Goal: Contribute content: Add original content to the website for others to see

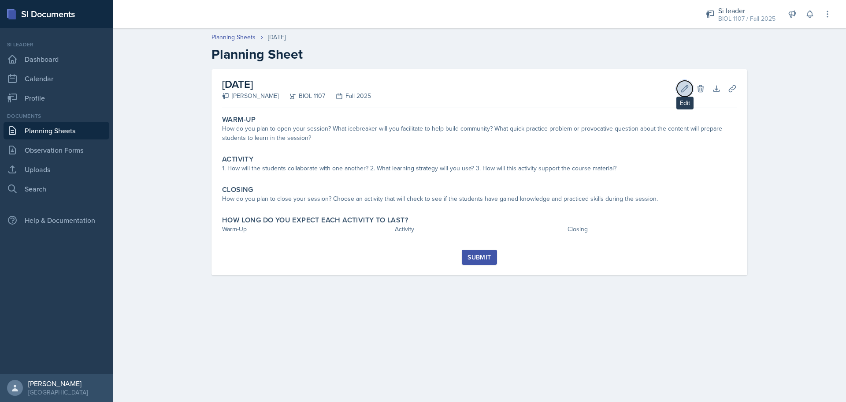
click at [684, 92] on icon at bounding box center [685, 88] width 9 height 9
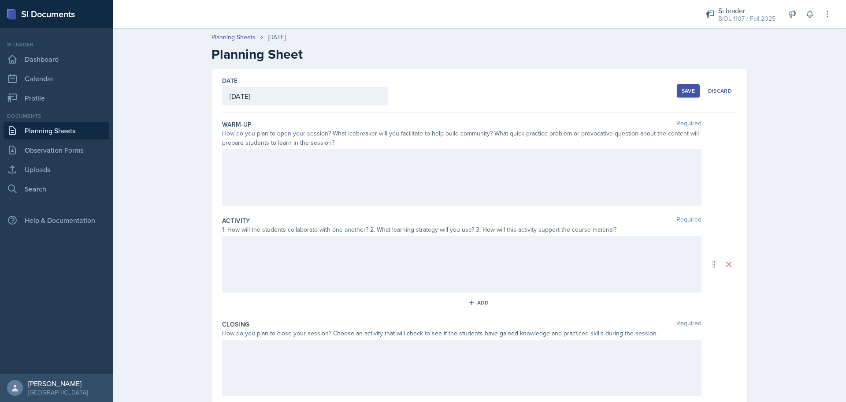
click at [545, 157] on div at bounding box center [462, 177] width 480 height 56
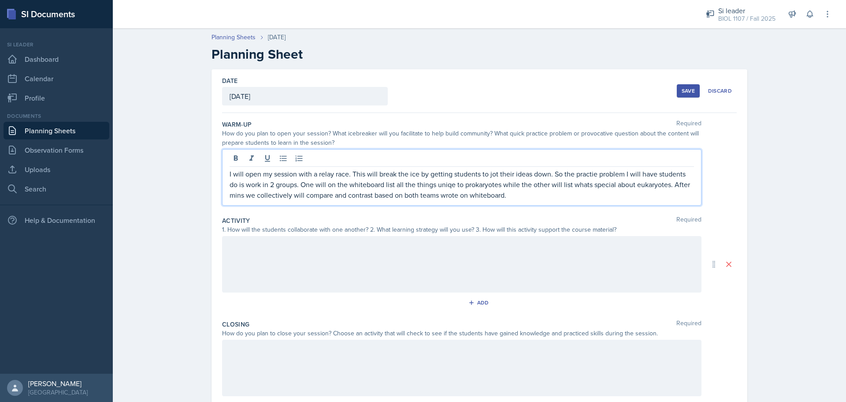
click at [588, 170] on p "I will open my session with a relay race. This will break the ice by getting st…" at bounding box center [462, 184] width 465 height 32
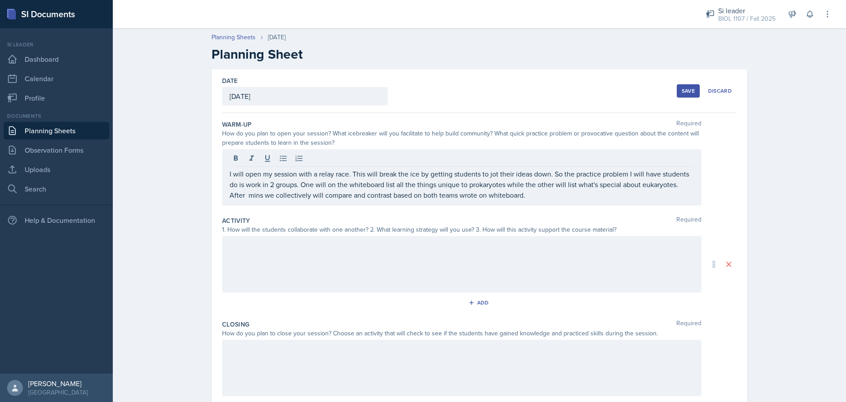
click at [435, 250] on div at bounding box center [462, 264] width 480 height 56
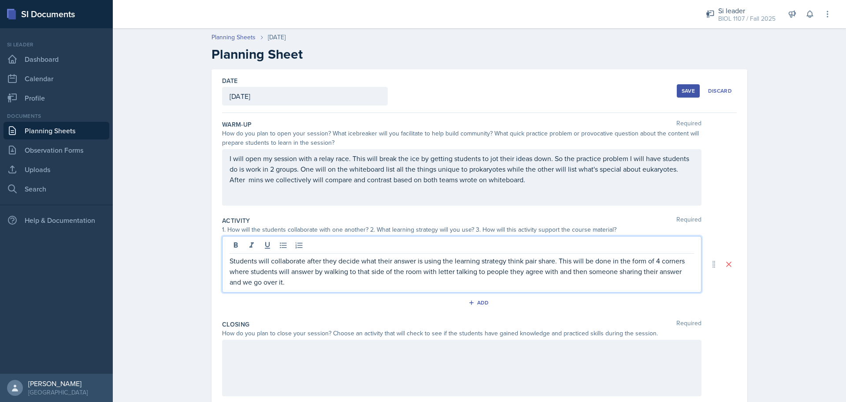
click at [385, 376] on div at bounding box center [462, 367] width 480 height 56
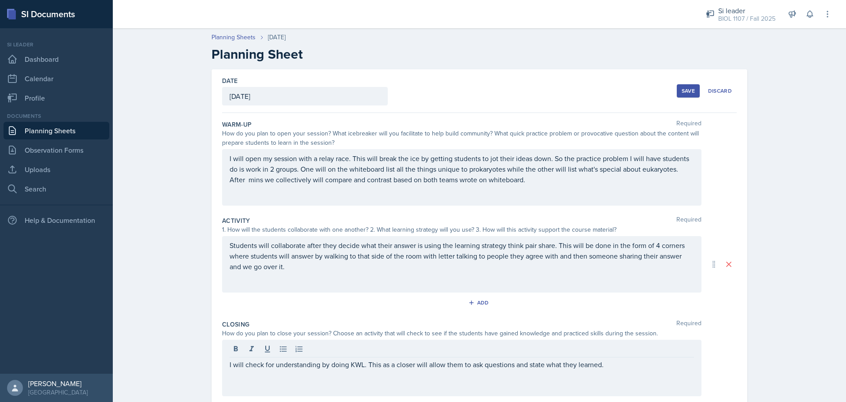
click at [689, 89] on div "Save" at bounding box center [688, 90] width 13 height 7
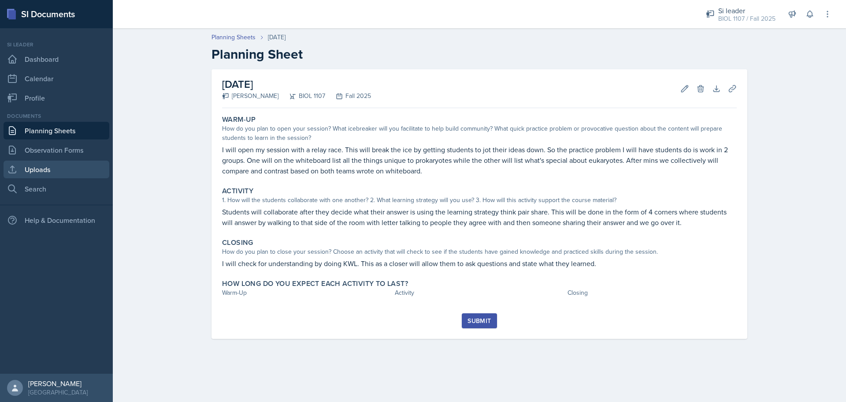
click at [60, 165] on link "Uploads" at bounding box center [57, 169] width 106 height 18
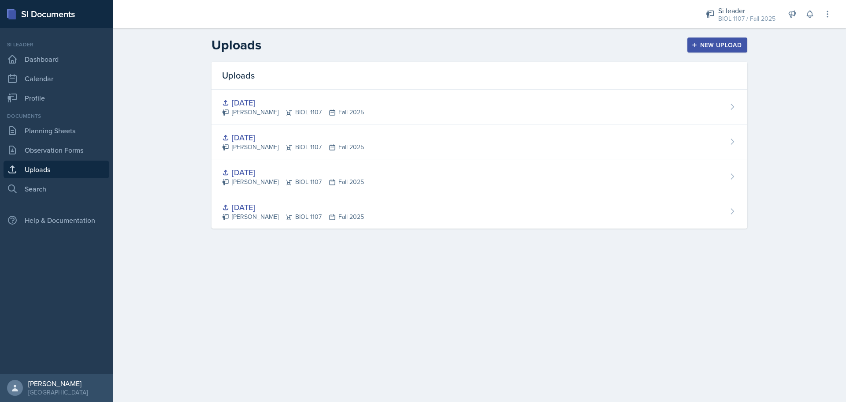
click at [727, 47] on div "New Upload" at bounding box center [717, 44] width 49 height 7
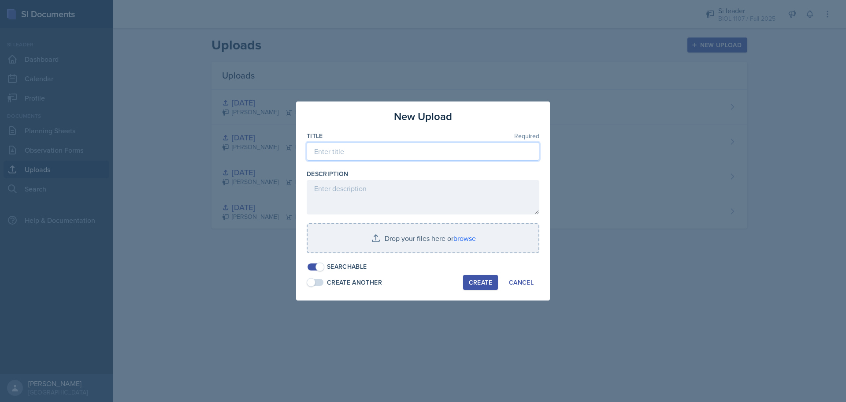
click at [456, 150] on input at bounding box center [423, 151] width 233 height 19
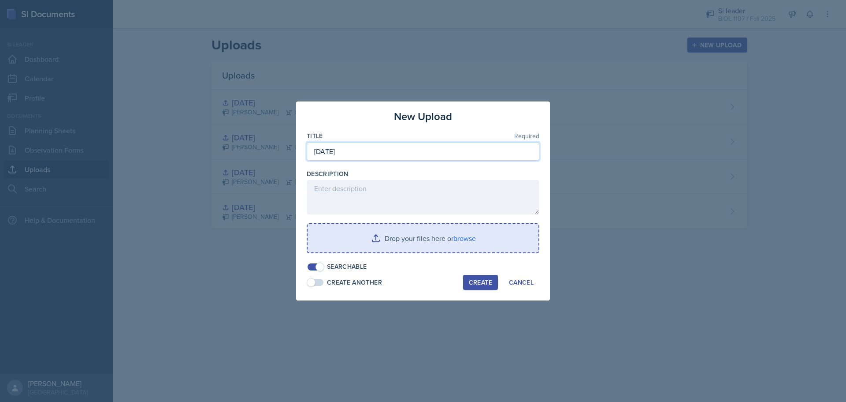
type input "[DATE]"
click at [404, 239] on input "file" at bounding box center [423, 238] width 231 height 28
click at [441, 232] on input "file" at bounding box center [423, 238] width 231 height 28
click at [403, 238] on input "file" at bounding box center [423, 238] width 231 height 28
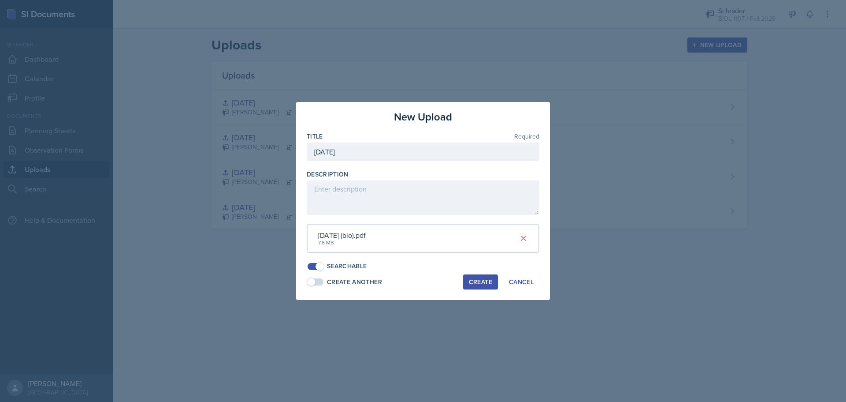
click at [472, 283] on div "Create" at bounding box center [480, 281] width 23 height 7
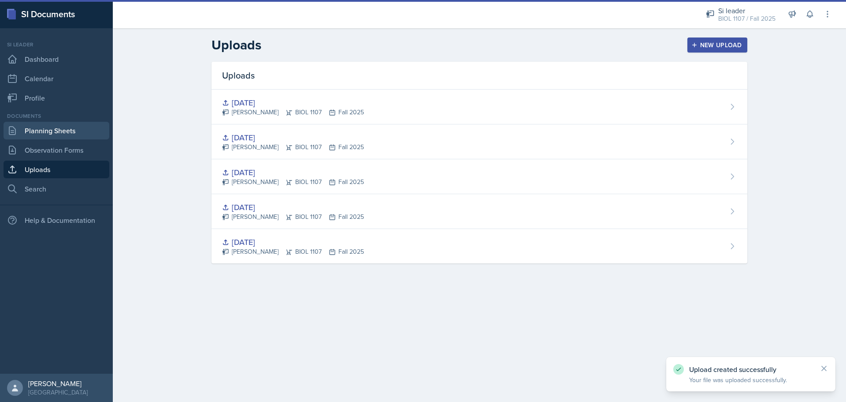
click at [67, 128] on link "Planning Sheets" at bounding box center [57, 131] width 106 height 18
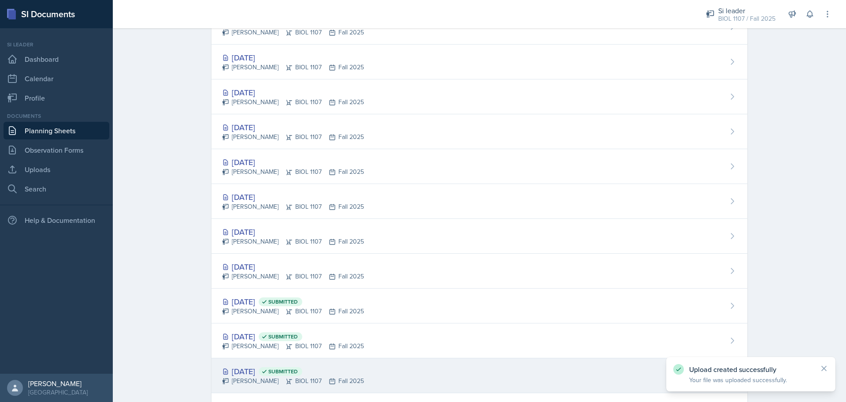
scroll to position [649, 0]
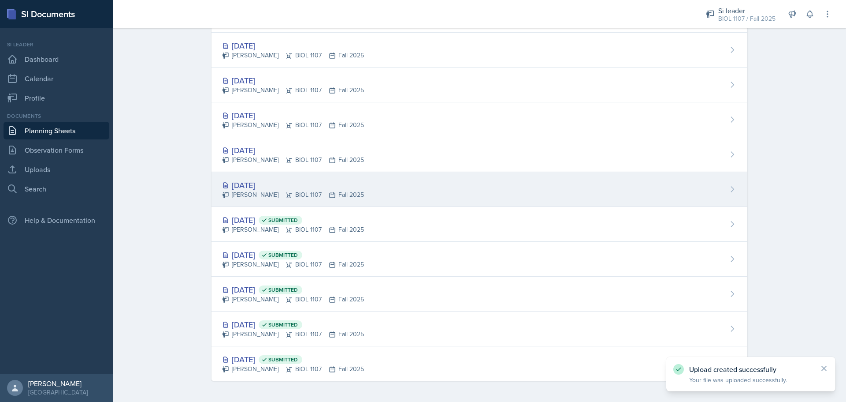
click at [253, 189] on div "[DATE]" at bounding box center [293, 185] width 142 height 12
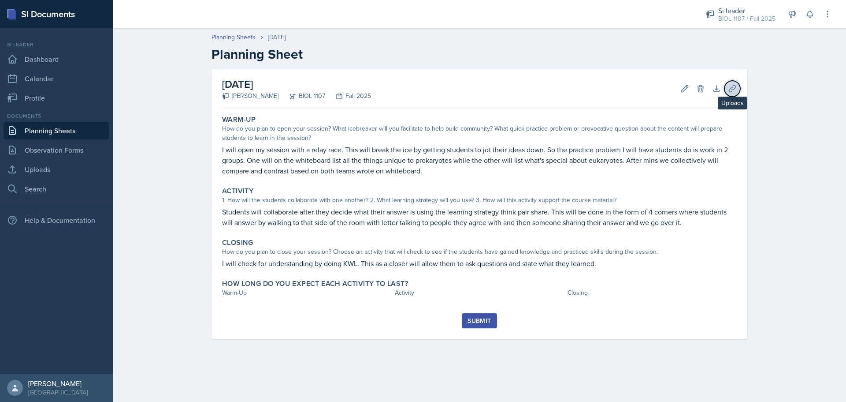
click at [735, 90] on icon at bounding box center [732, 88] width 9 height 9
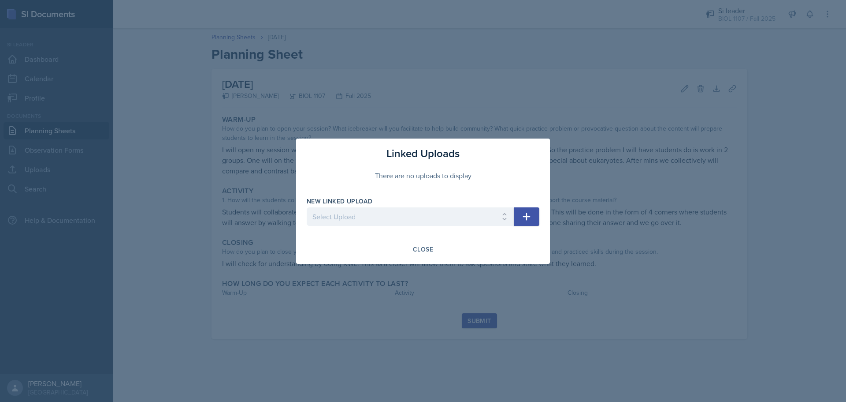
click at [595, 224] on div at bounding box center [423, 201] width 846 height 402
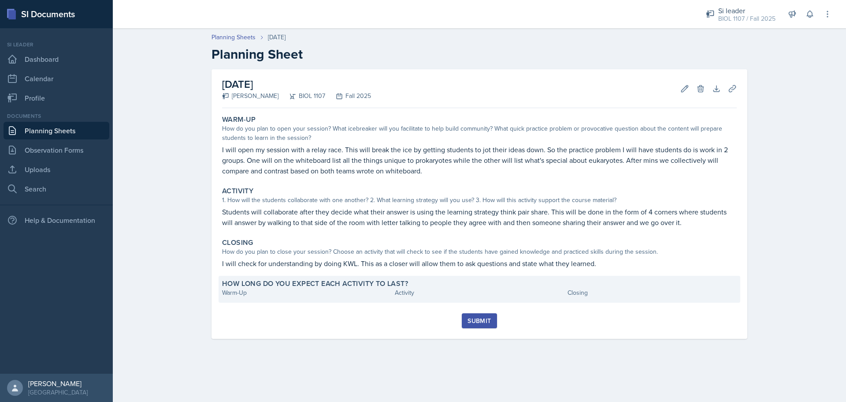
click at [257, 298] on div "How long do you expect each activity to last? Warm-Up Activity Closing" at bounding box center [480, 288] width 522 height 27
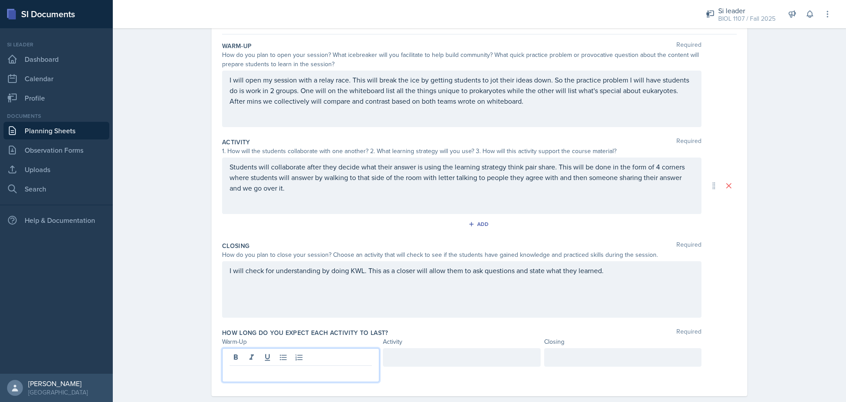
scroll to position [94, 0]
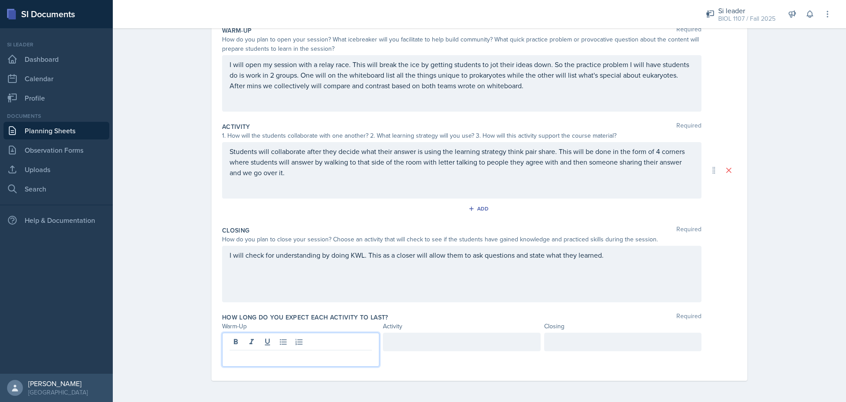
click at [307, 358] on p at bounding box center [301, 357] width 142 height 11
click at [465, 349] on div at bounding box center [461, 341] width 157 height 19
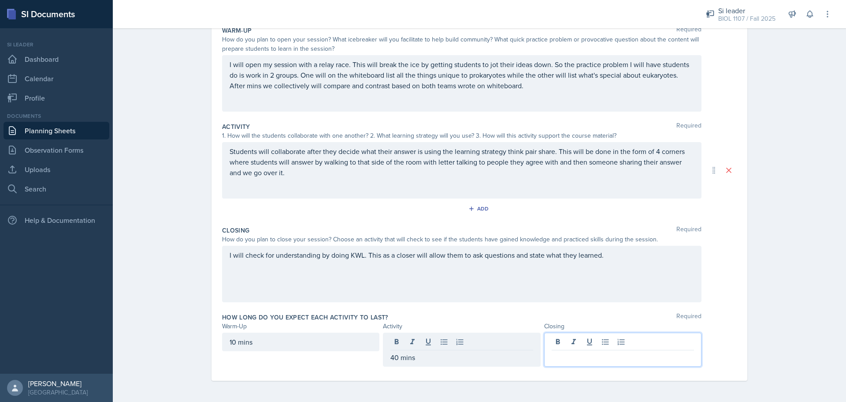
click at [587, 344] on div at bounding box center [622, 349] width 157 height 34
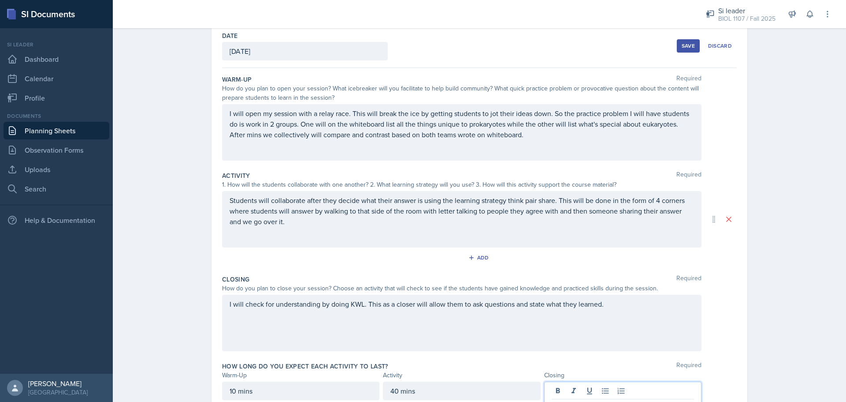
scroll to position [0, 0]
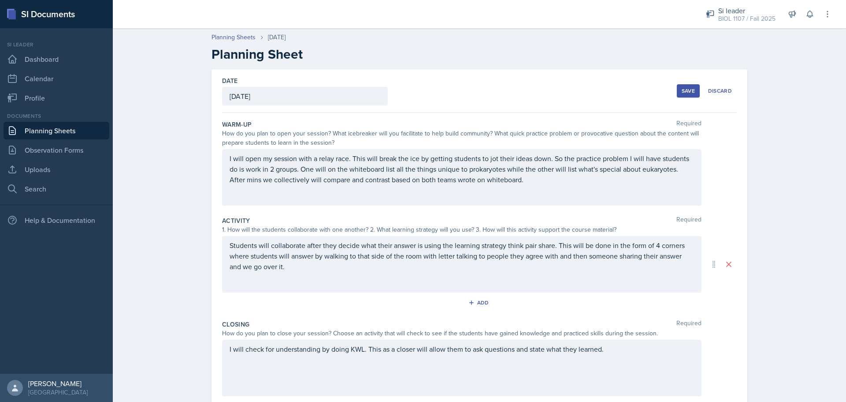
click at [690, 95] on button "Save" at bounding box center [688, 90] width 23 height 13
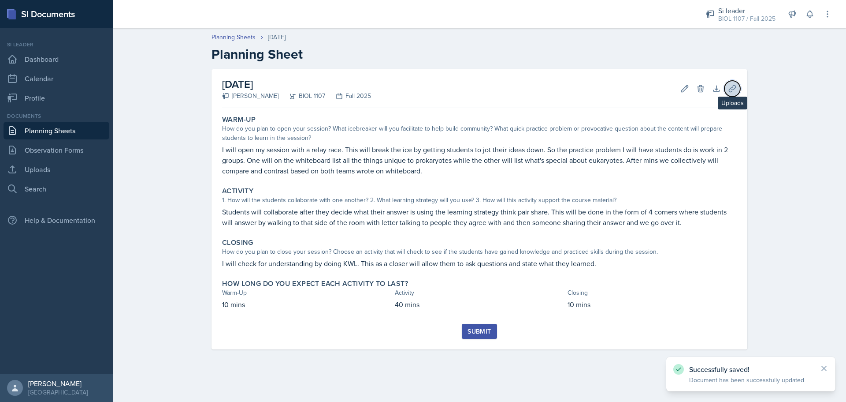
click at [729, 88] on icon at bounding box center [732, 88] width 9 height 9
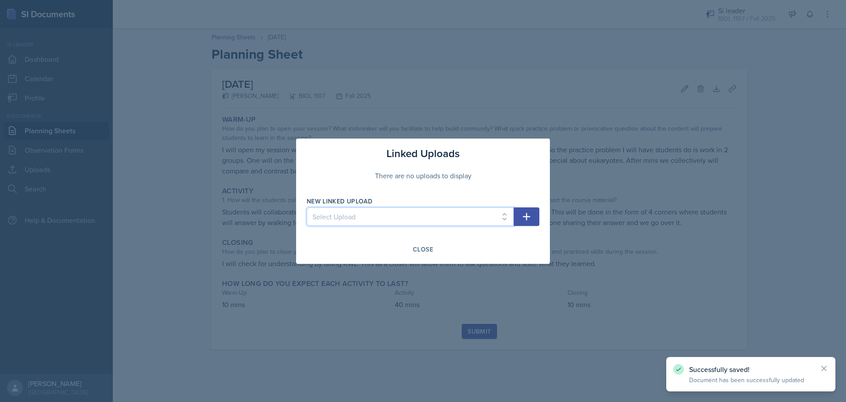
click at [443, 217] on select "Select Upload [DATE] [DATE] [DATE] [DATE] [DATE]" at bounding box center [410, 216] width 207 height 19
select select "2f4323ad-800c-49e5-8384-c9900f580955"
click at [307, 207] on select "Select Upload [DATE] [DATE] [DATE] [DATE] [DATE]" at bounding box center [410, 216] width 207 height 19
click at [532, 217] on button "button" at bounding box center [527, 216] width 26 height 19
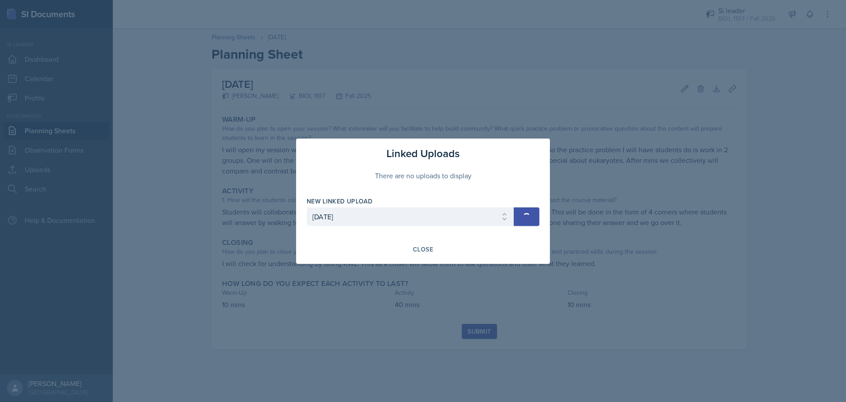
select select
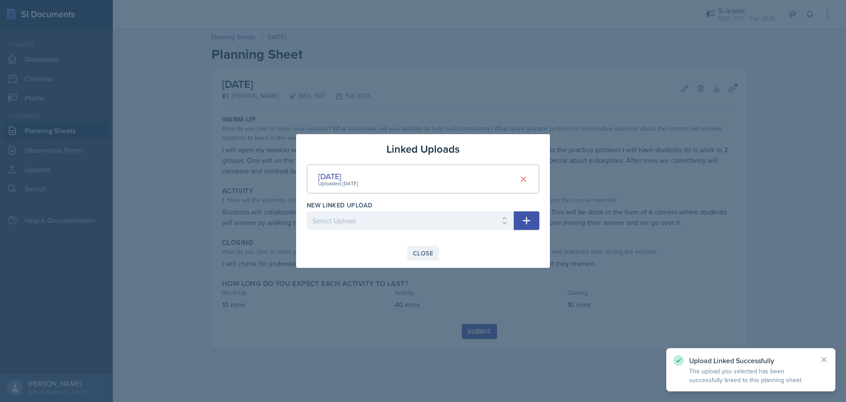
click at [416, 255] on div "Close" at bounding box center [423, 252] width 20 height 7
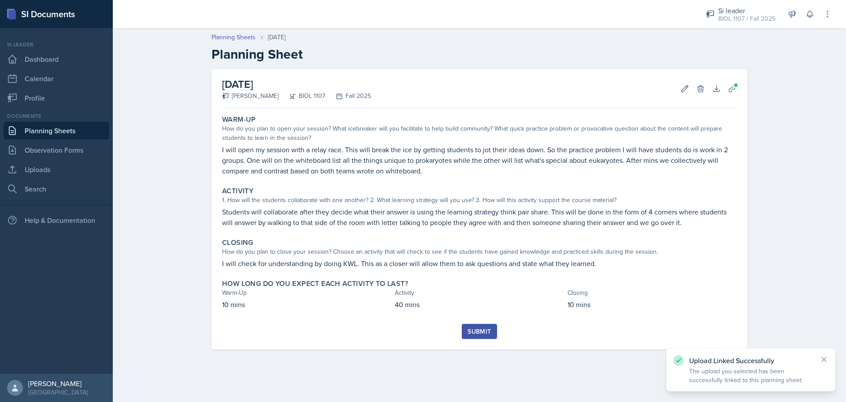
click at [476, 331] on div "Submit" at bounding box center [479, 330] width 23 height 7
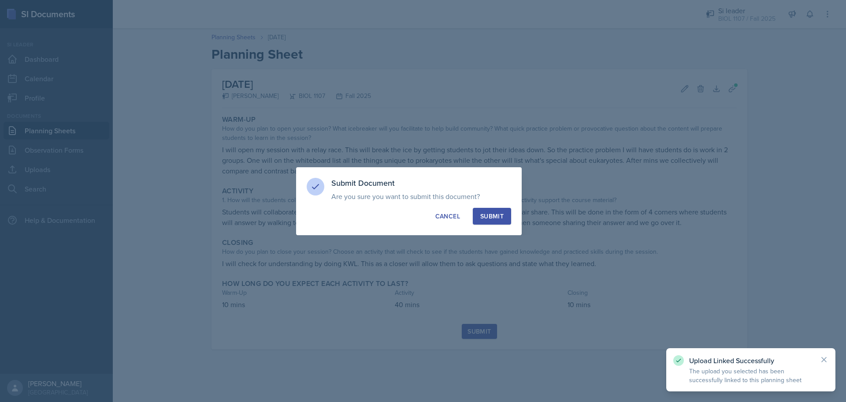
click at [496, 212] on div "Submit" at bounding box center [491, 216] width 23 height 9
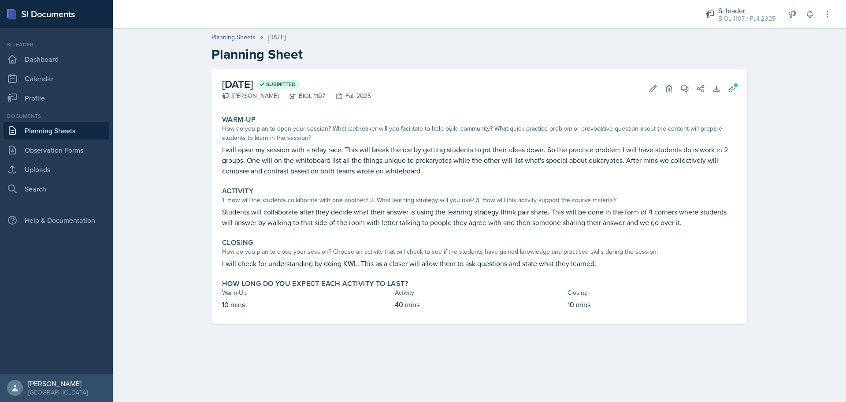
click at [82, 131] on link "Planning Sheets" at bounding box center [57, 131] width 106 height 18
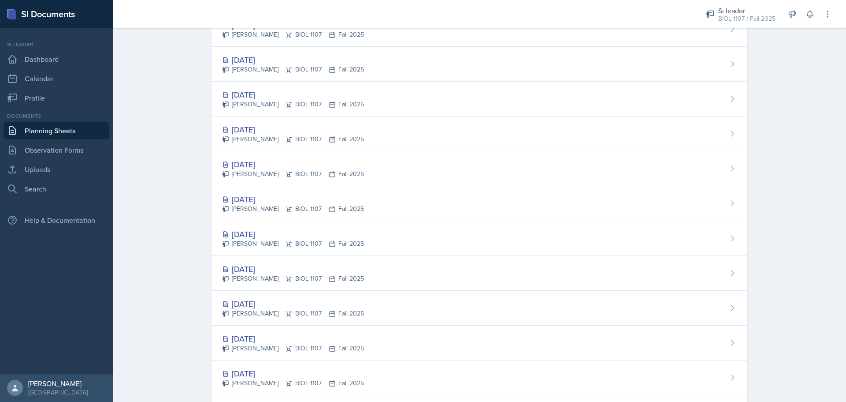
scroll to position [573, 0]
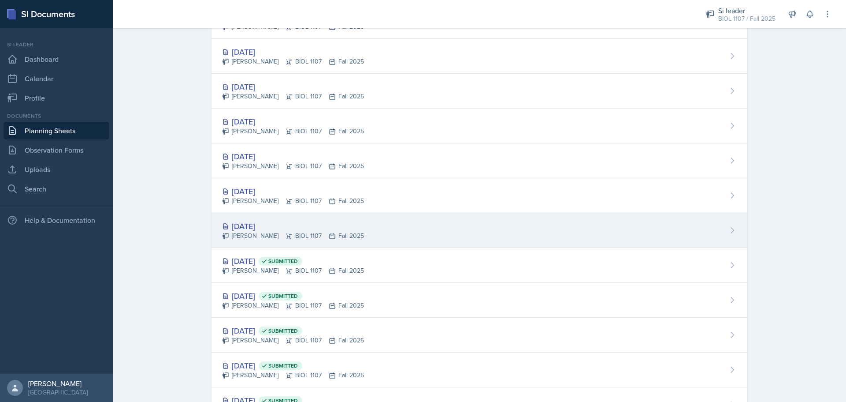
click at [261, 220] on div "[DATE]" at bounding box center [293, 226] width 142 height 12
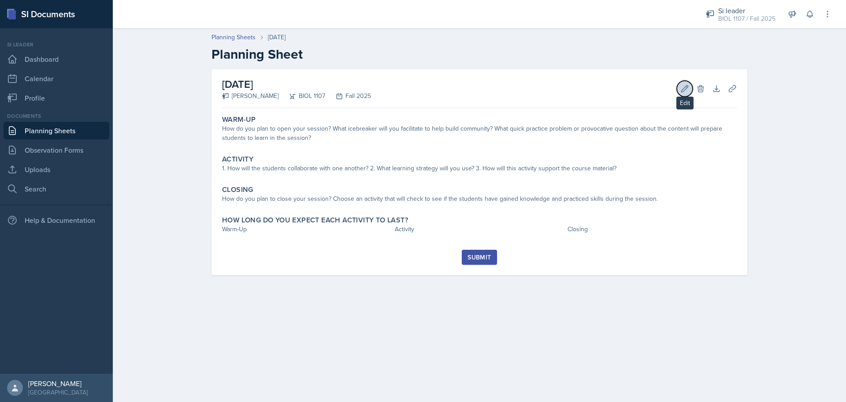
click at [683, 89] on icon at bounding box center [685, 88] width 7 height 7
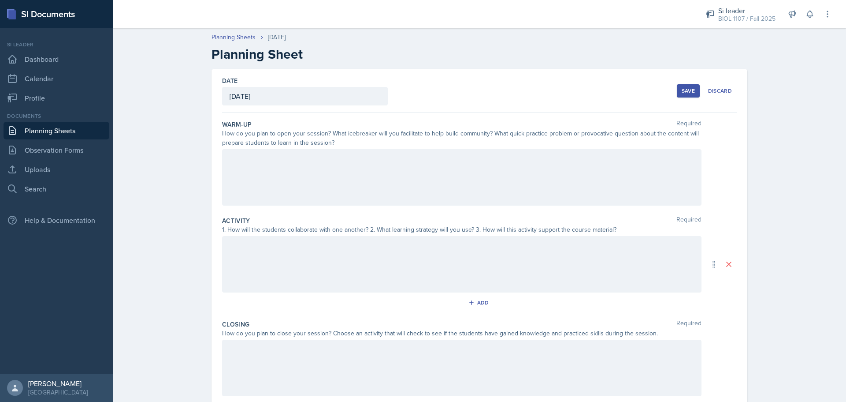
click at [531, 173] on div at bounding box center [462, 177] width 480 height 56
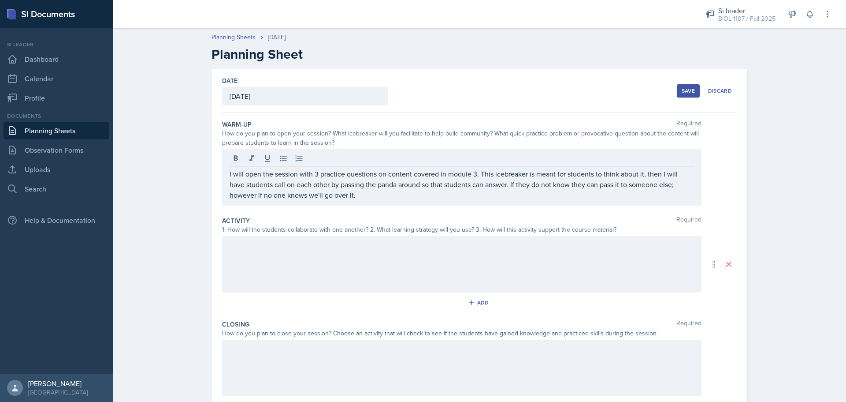
click at [392, 251] on div at bounding box center [462, 264] width 480 height 56
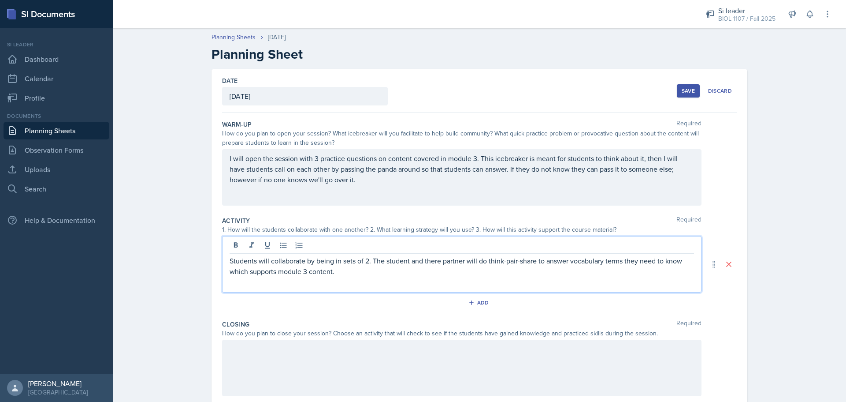
click at [417, 274] on p "Students will collaborate by being in sets of 2. The student and there partner …" at bounding box center [462, 265] width 465 height 21
click at [425, 358] on div at bounding box center [462, 367] width 480 height 56
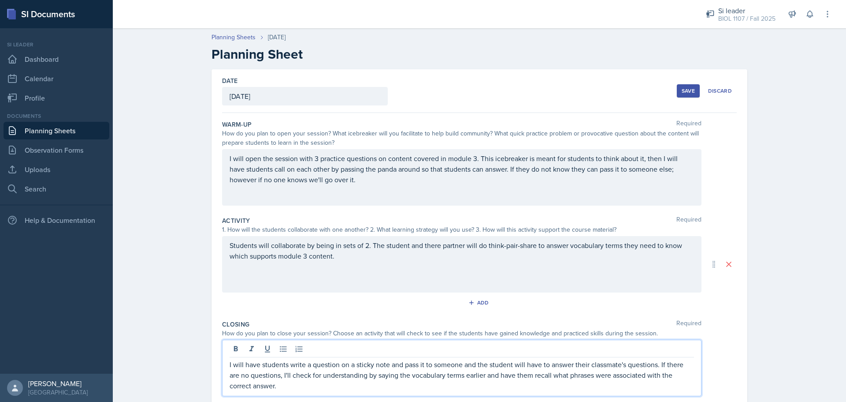
click at [319, 316] on div "Closing Required How do you plan to close your session? Choose an activity that…" at bounding box center [479, 359] width 515 height 87
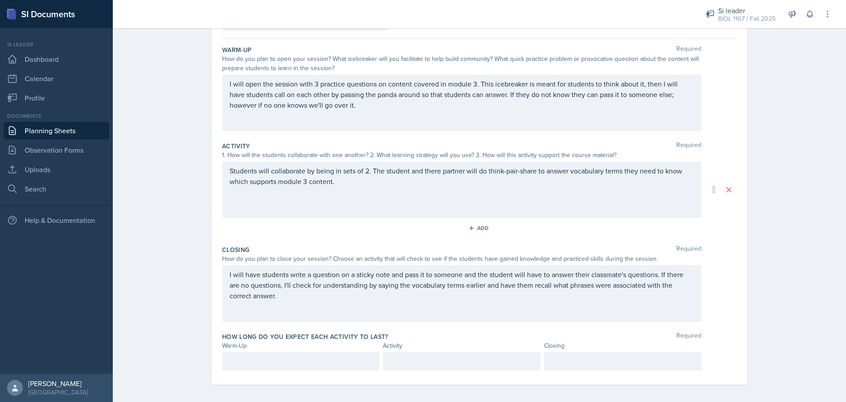
scroll to position [78, 0]
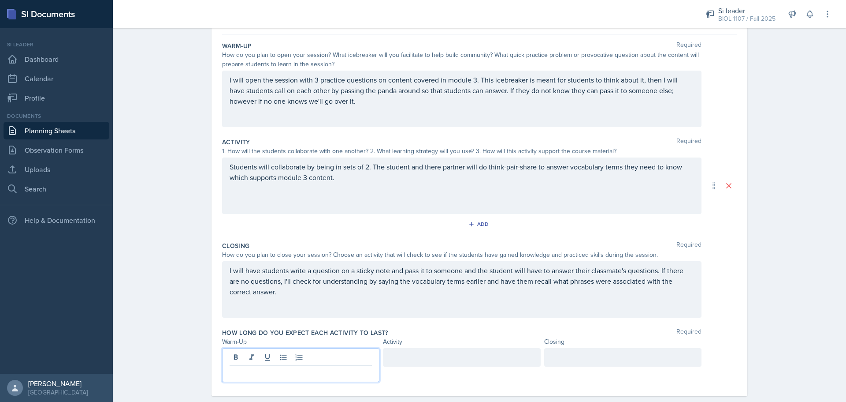
click at [327, 367] on p at bounding box center [301, 372] width 142 height 11
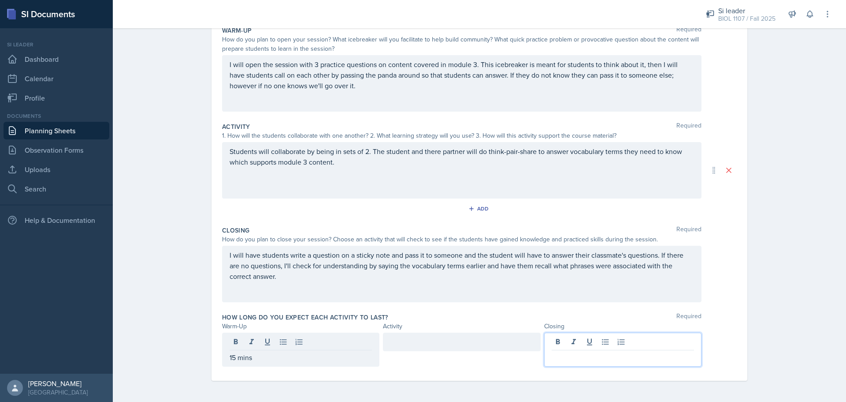
click at [585, 341] on div at bounding box center [622, 349] width 157 height 34
click at [470, 346] on div at bounding box center [461, 341] width 157 height 19
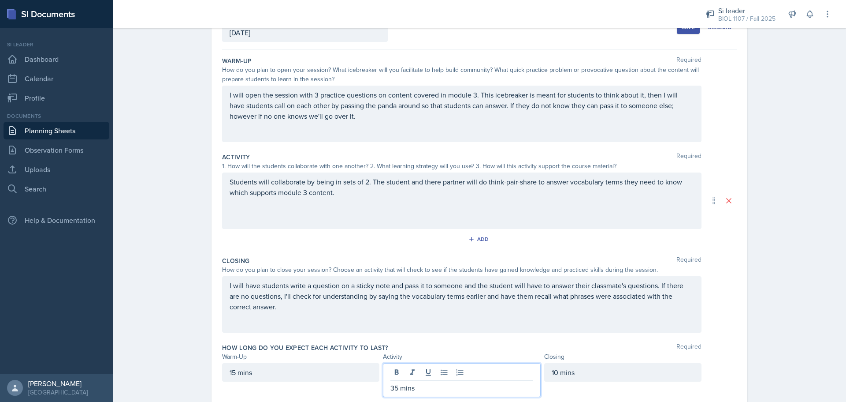
scroll to position [0, 0]
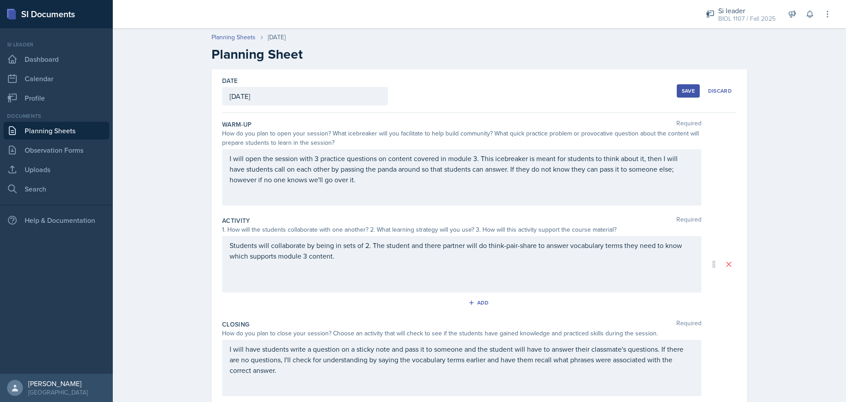
click at [677, 90] on button "Save" at bounding box center [688, 90] width 23 height 13
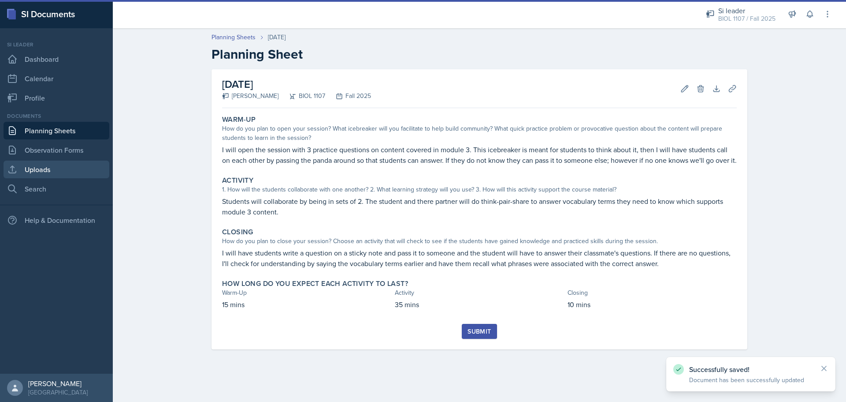
click at [75, 170] on link "Uploads" at bounding box center [57, 169] width 106 height 18
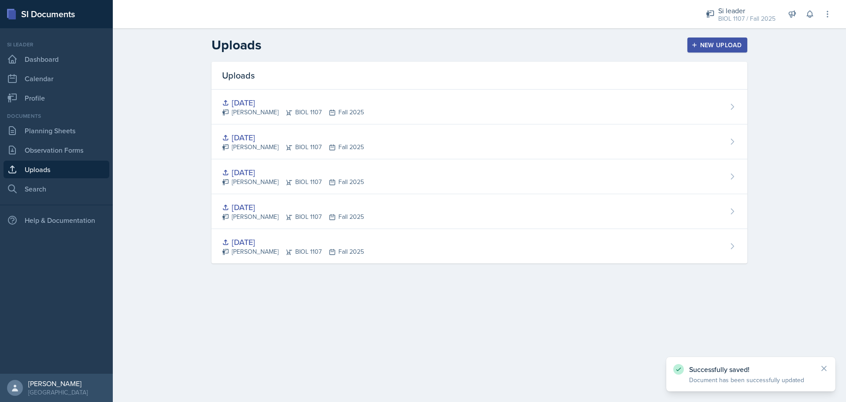
click at [711, 45] on div "New Upload" at bounding box center [717, 44] width 49 height 7
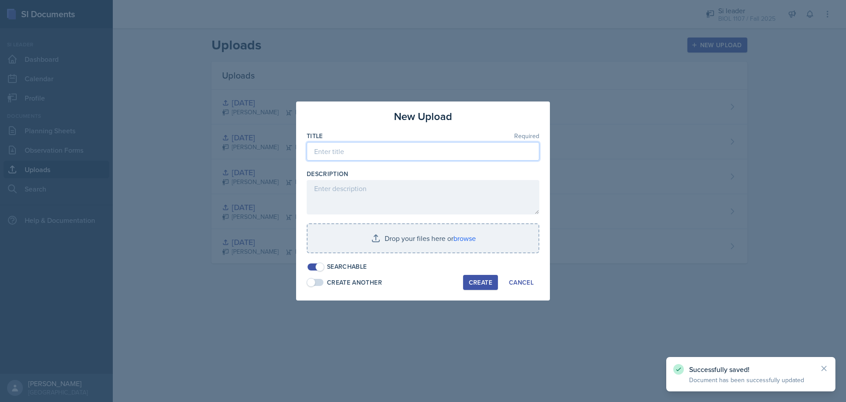
click at [449, 156] on input at bounding box center [423, 151] width 233 height 19
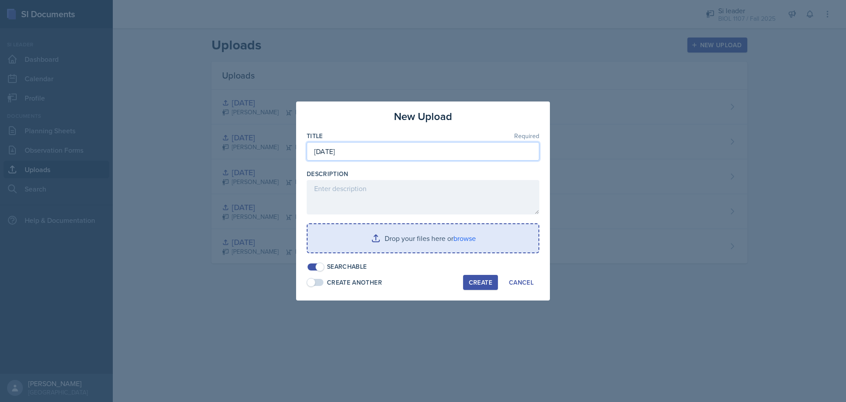
type input "[DATE]"
click at [400, 235] on input "file" at bounding box center [423, 238] width 231 height 28
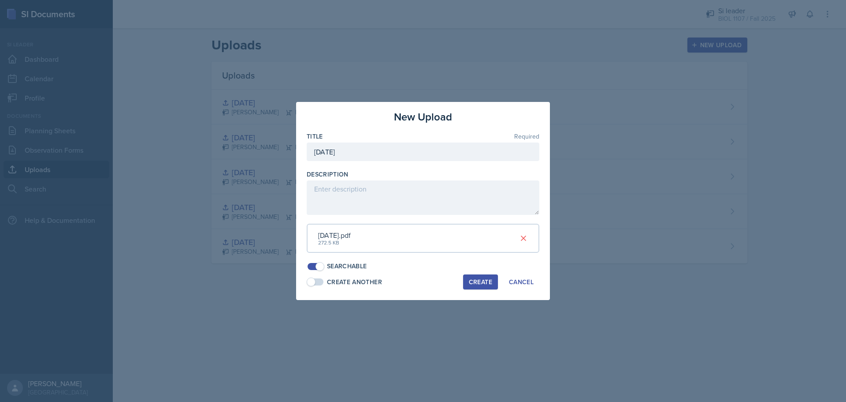
click at [473, 283] on div "Create" at bounding box center [480, 281] width 23 height 7
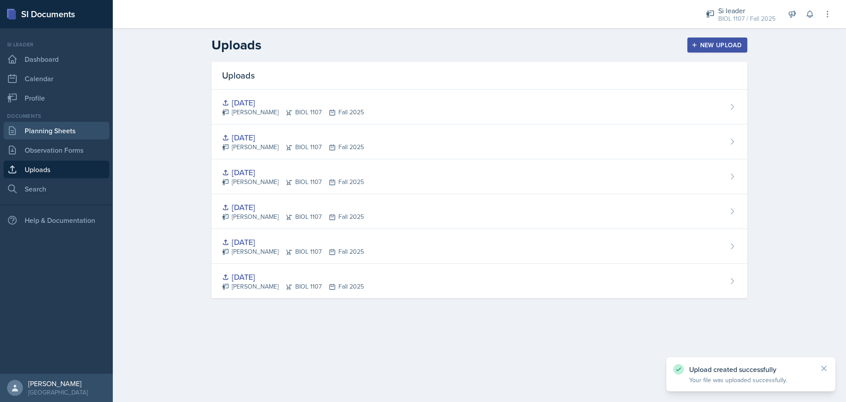
click at [73, 130] on link "Planning Sheets" at bounding box center [57, 131] width 106 height 18
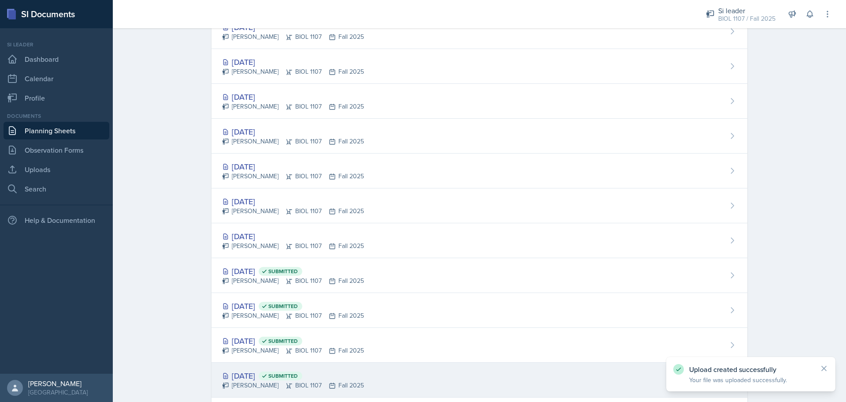
scroll to position [649, 0]
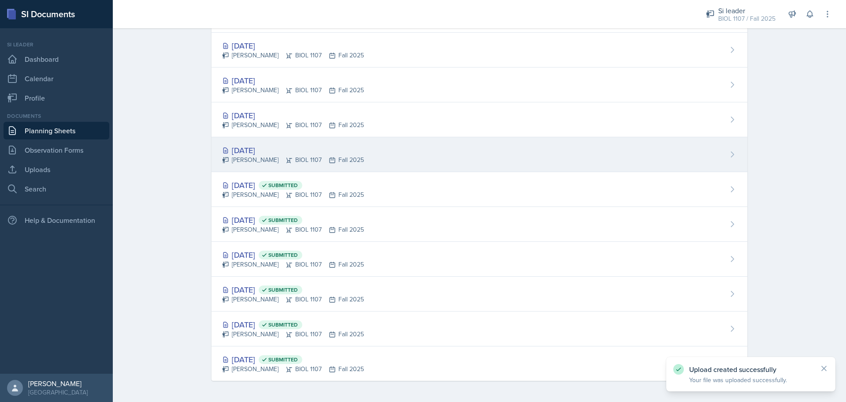
click at [469, 160] on div "[DATE] [PERSON_NAME] BIOL 1107 Fall 2025" at bounding box center [480, 154] width 536 height 35
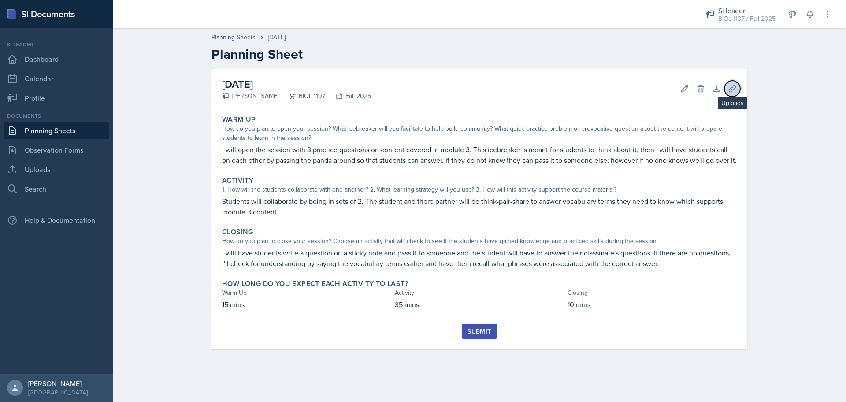
click at [738, 89] on button "Uploads" at bounding box center [733, 89] width 16 height 16
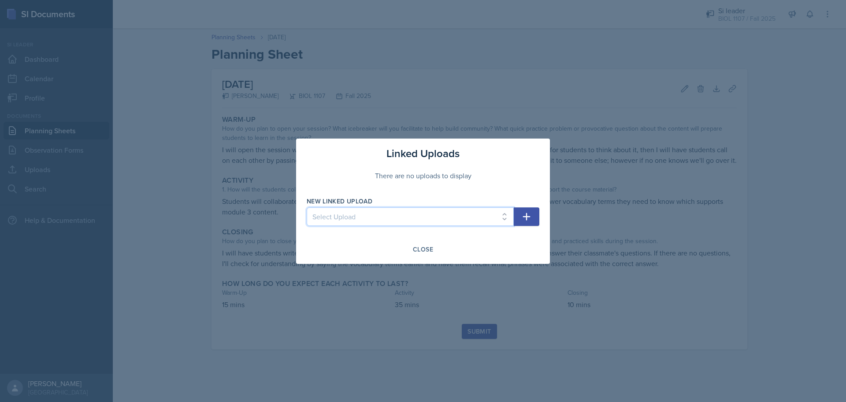
click at [424, 220] on select "Select Upload [DATE] [DATE] [DATE] [DATE] [DATE] [DATE]" at bounding box center [410, 216] width 207 height 19
select select "805b7007-8da8-407f-9a08-c759b8e8319e"
click at [307, 207] on select "Select Upload [DATE] [DATE] [DATE] [DATE] [DATE] [DATE]" at bounding box center [410, 216] width 207 height 19
click at [533, 216] on button "button" at bounding box center [527, 216] width 26 height 19
select select
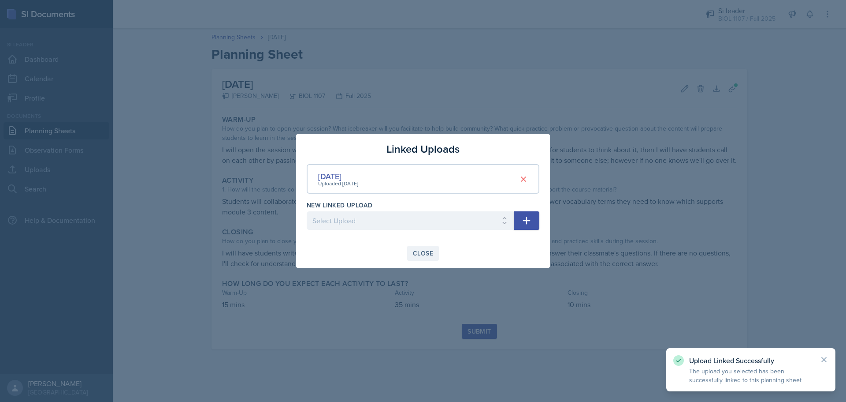
click at [427, 252] on div "Close" at bounding box center [423, 252] width 20 height 7
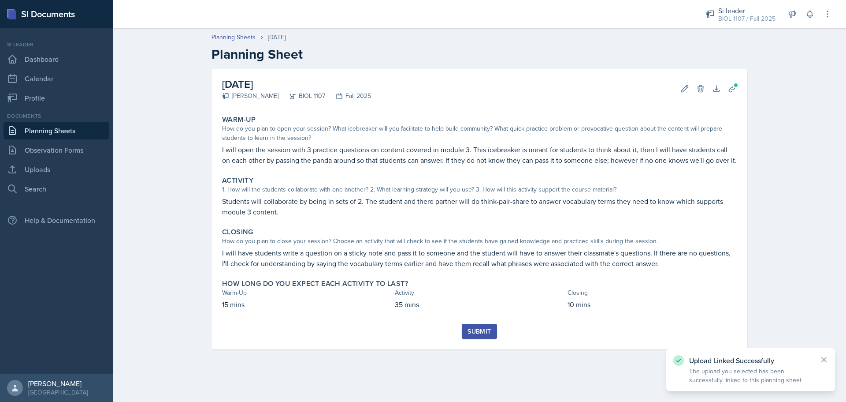
click at [475, 328] on div "Submit" at bounding box center [479, 330] width 23 height 7
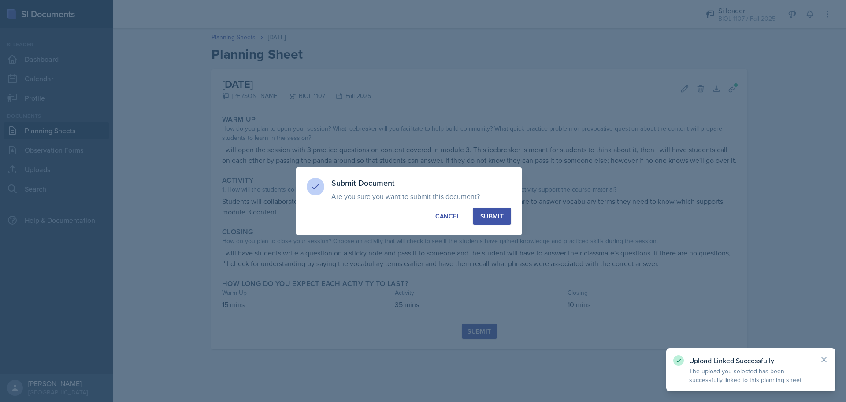
click at [487, 216] on div "Submit" at bounding box center [491, 216] width 23 height 9
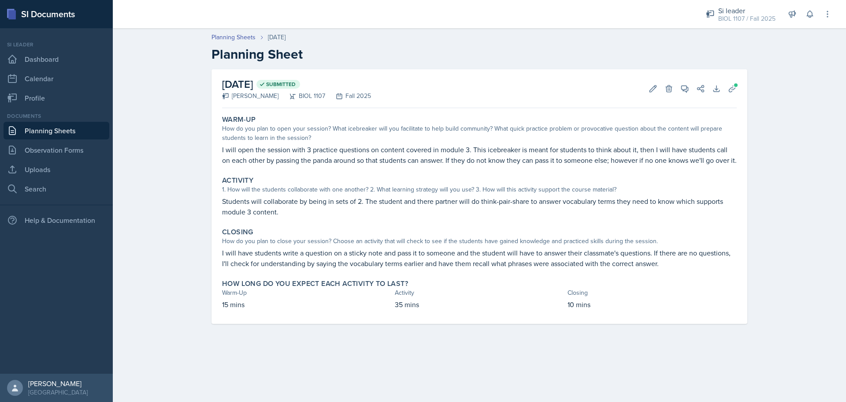
click at [79, 130] on link "Planning Sheets" at bounding box center [57, 131] width 106 height 18
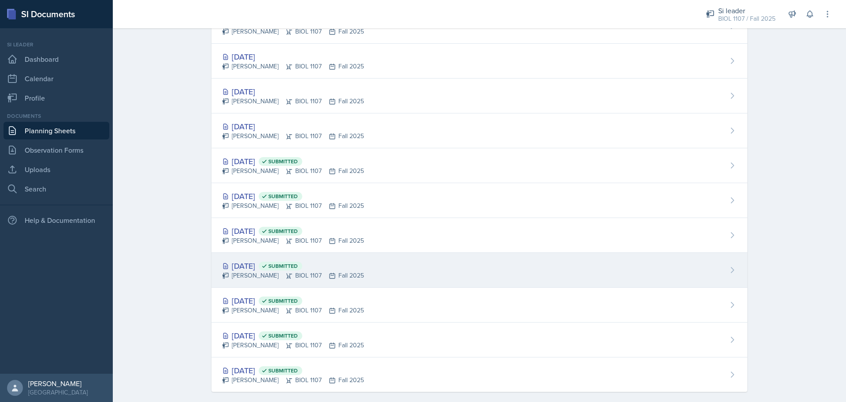
scroll to position [649, 0]
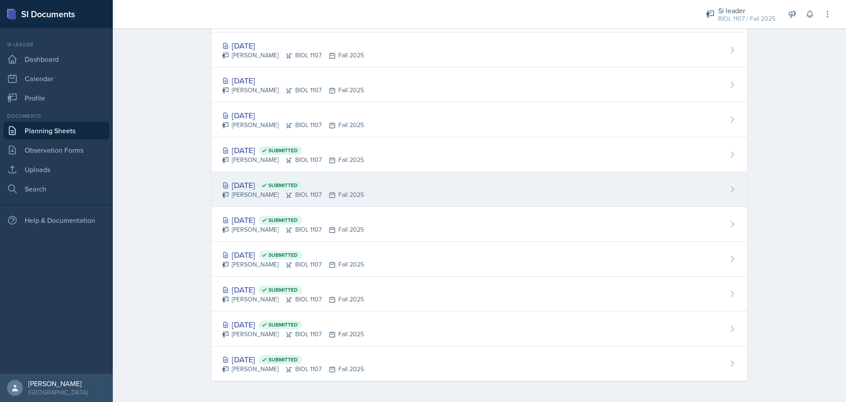
click at [270, 196] on div "[PERSON_NAME] BIOL 1107 Fall 2025" at bounding box center [293, 194] width 142 height 9
